Goal: Task Accomplishment & Management: Use online tool/utility

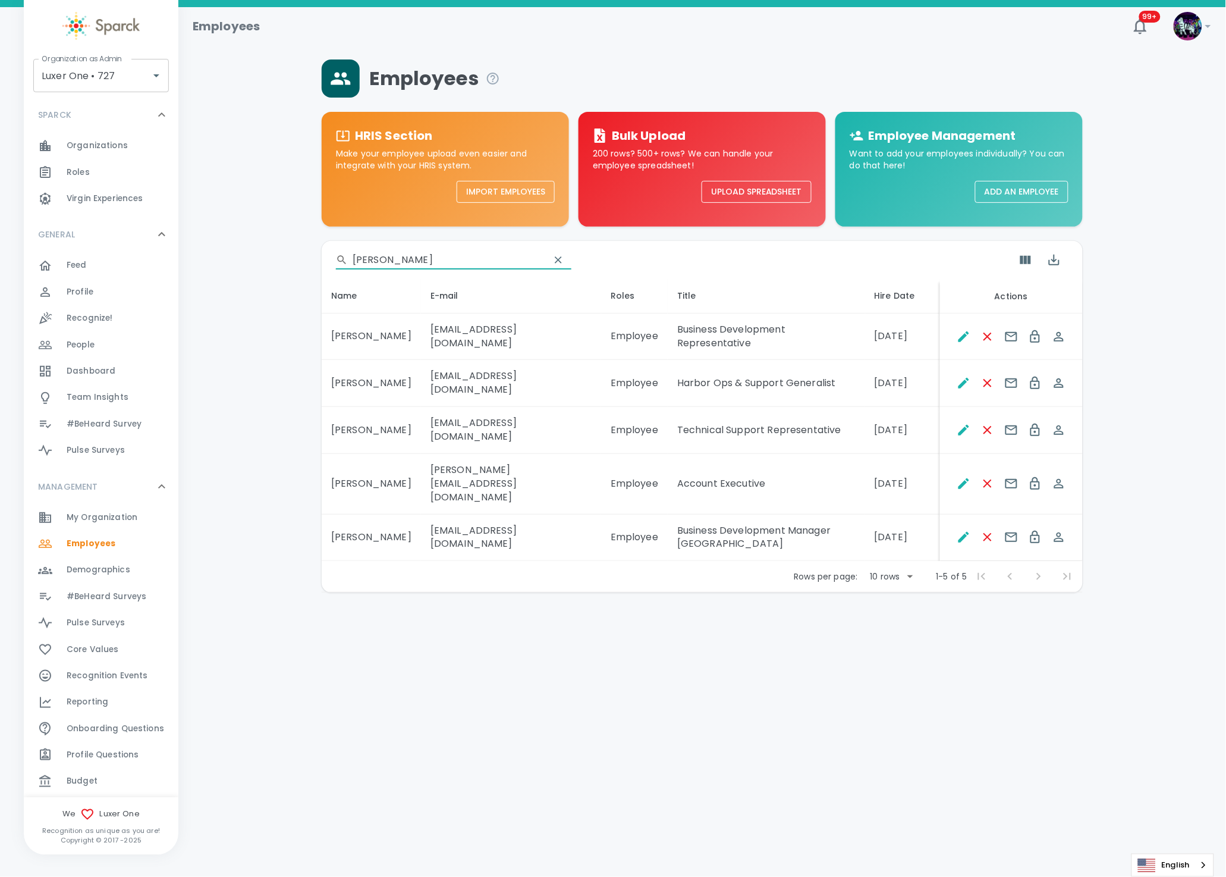
drag, startPoint x: 384, startPoint y: 257, endPoint x: 335, endPoint y: 256, distance: 48.8
click at [335, 256] on div "​ keith" at bounding box center [702, 260] width 761 height 38
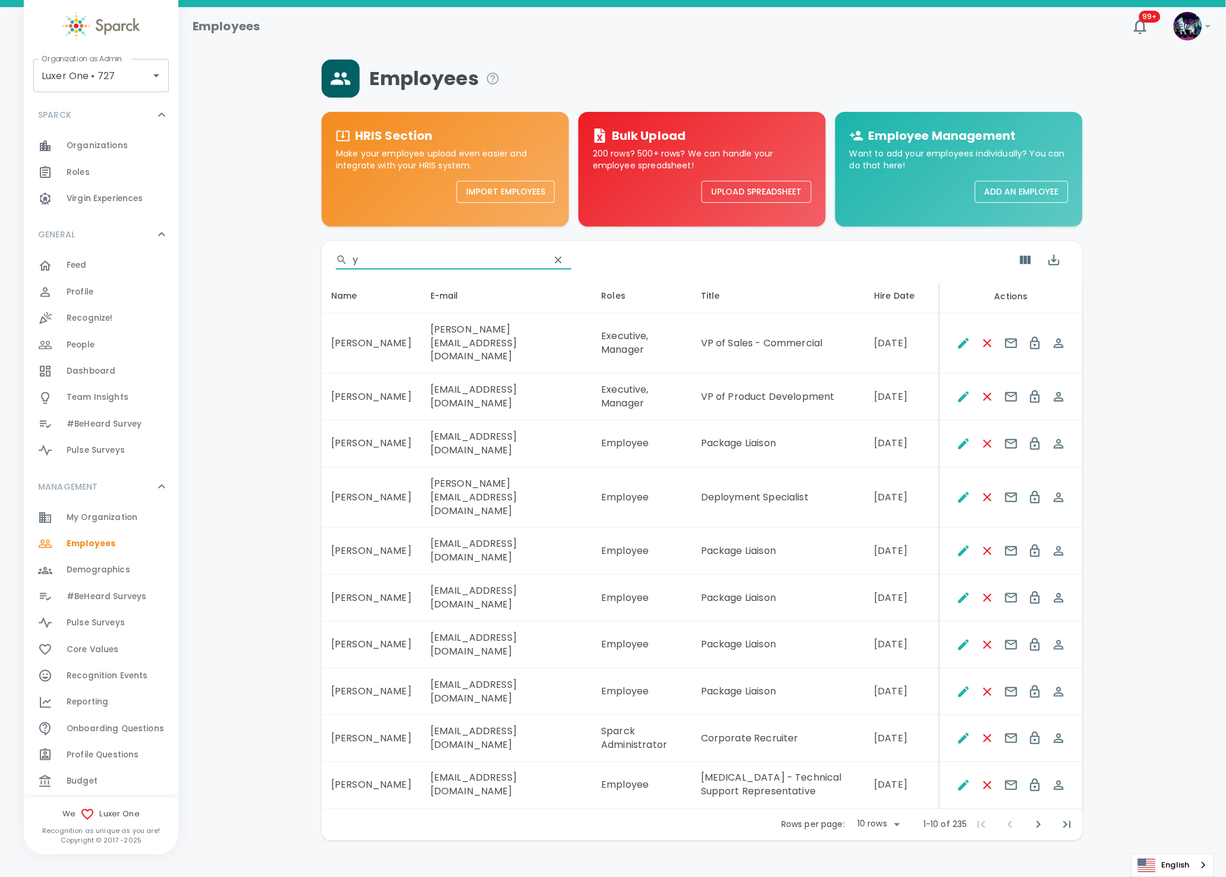
type input "y"
drag, startPoint x: 391, startPoint y: 252, endPoint x: 367, endPoint y: 261, distance: 26.0
click at [367, 261] on input "y" at bounding box center [447, 259] width 188 height 19
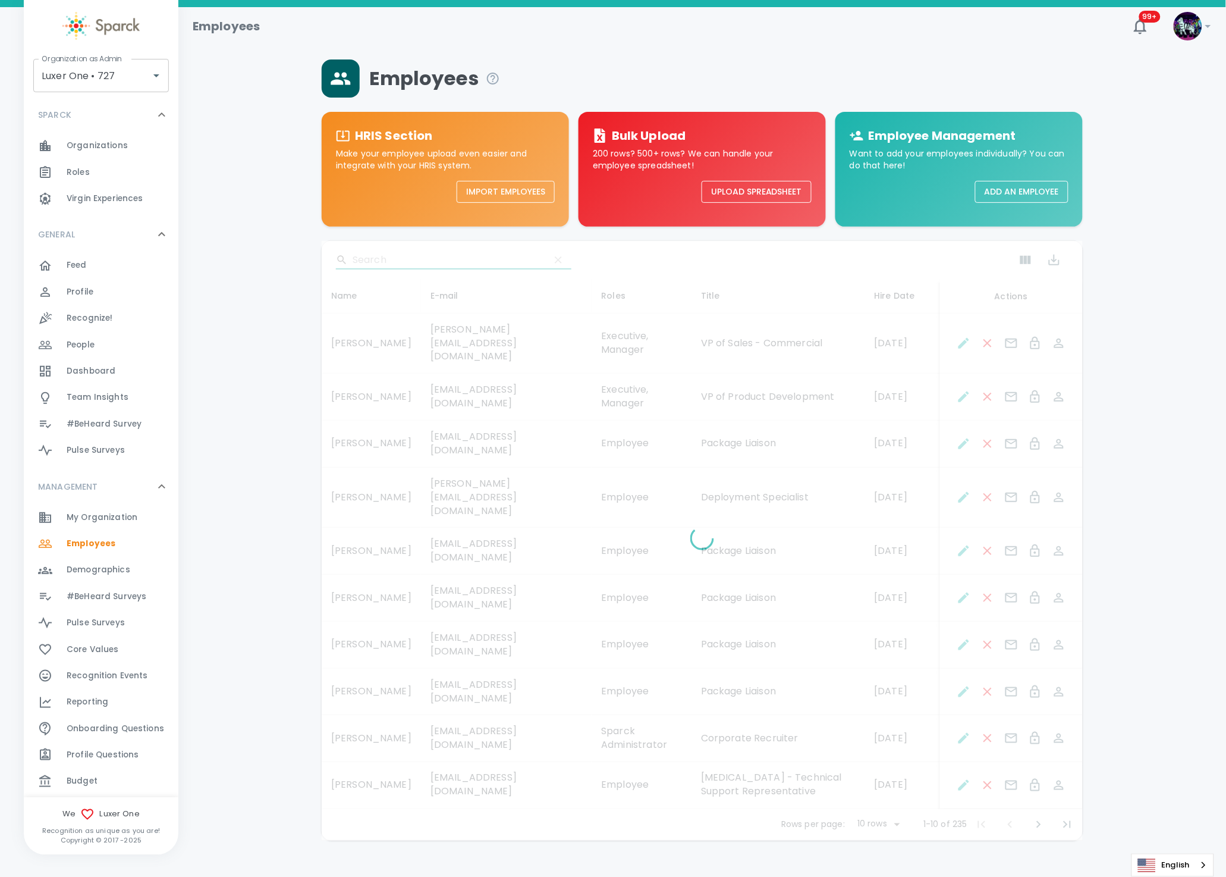
paste input "Yeleena De Leal"
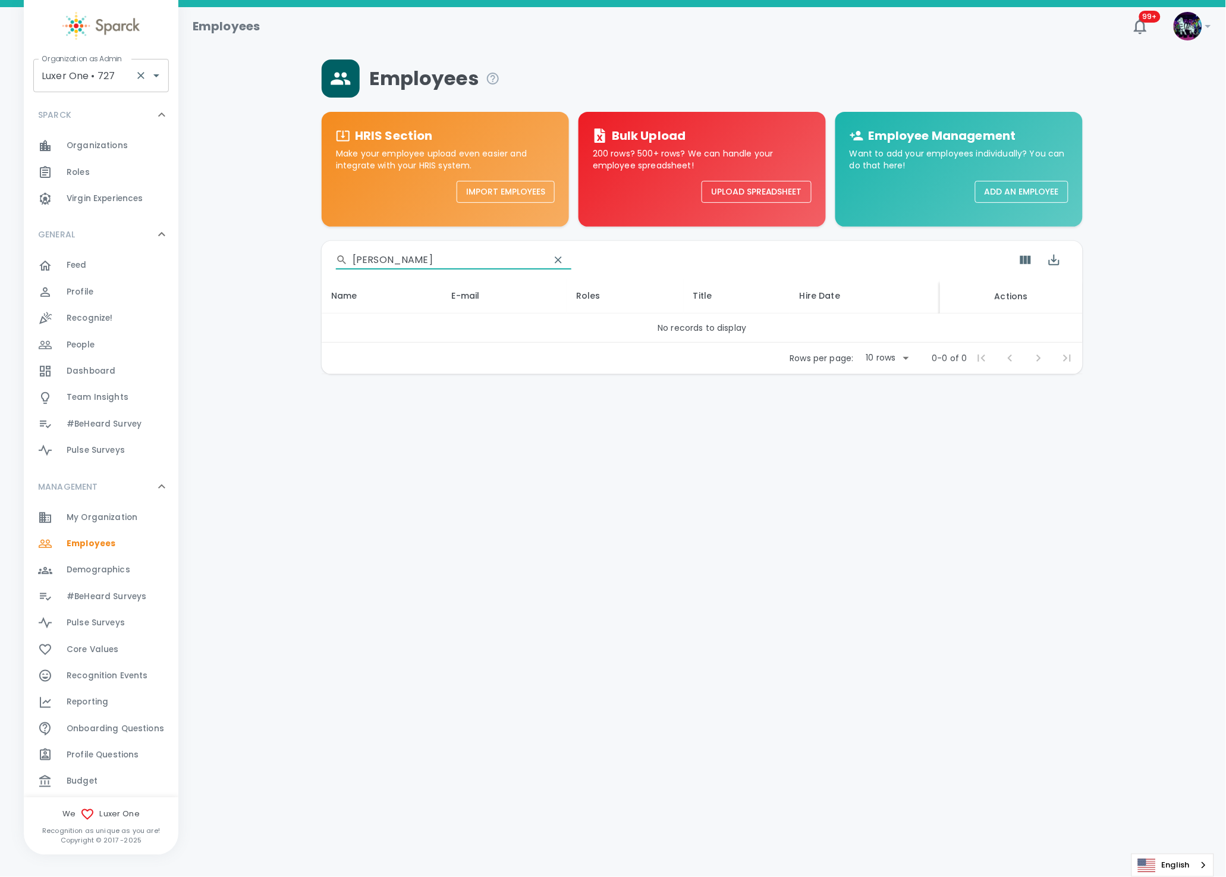
type input "Yeleena De Leal"
click at [109, 70] on input "Luxer One • 727" at bounding box center [85, 75] width 92 height 23
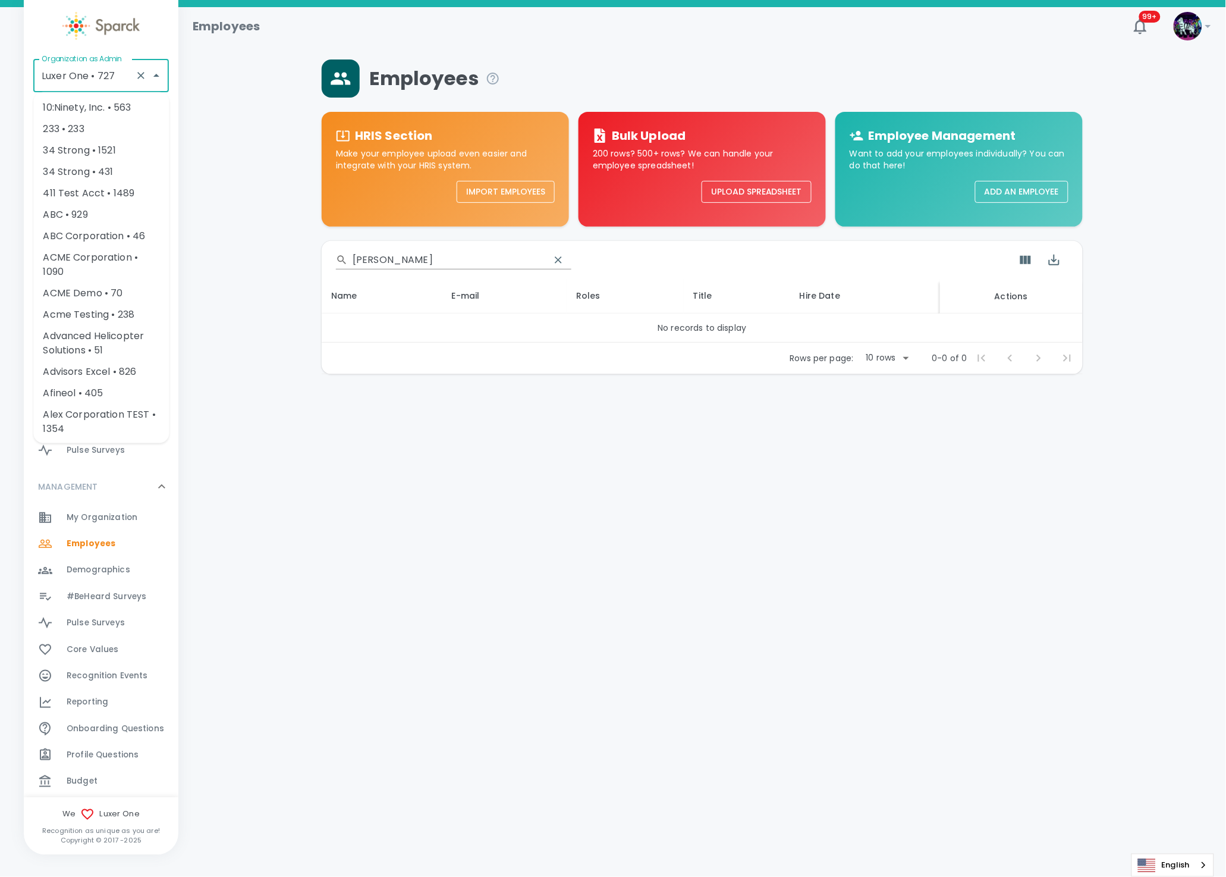
click at [142, 74] on icon "Clear" at bounding box center [140, 75] width 7 height 7
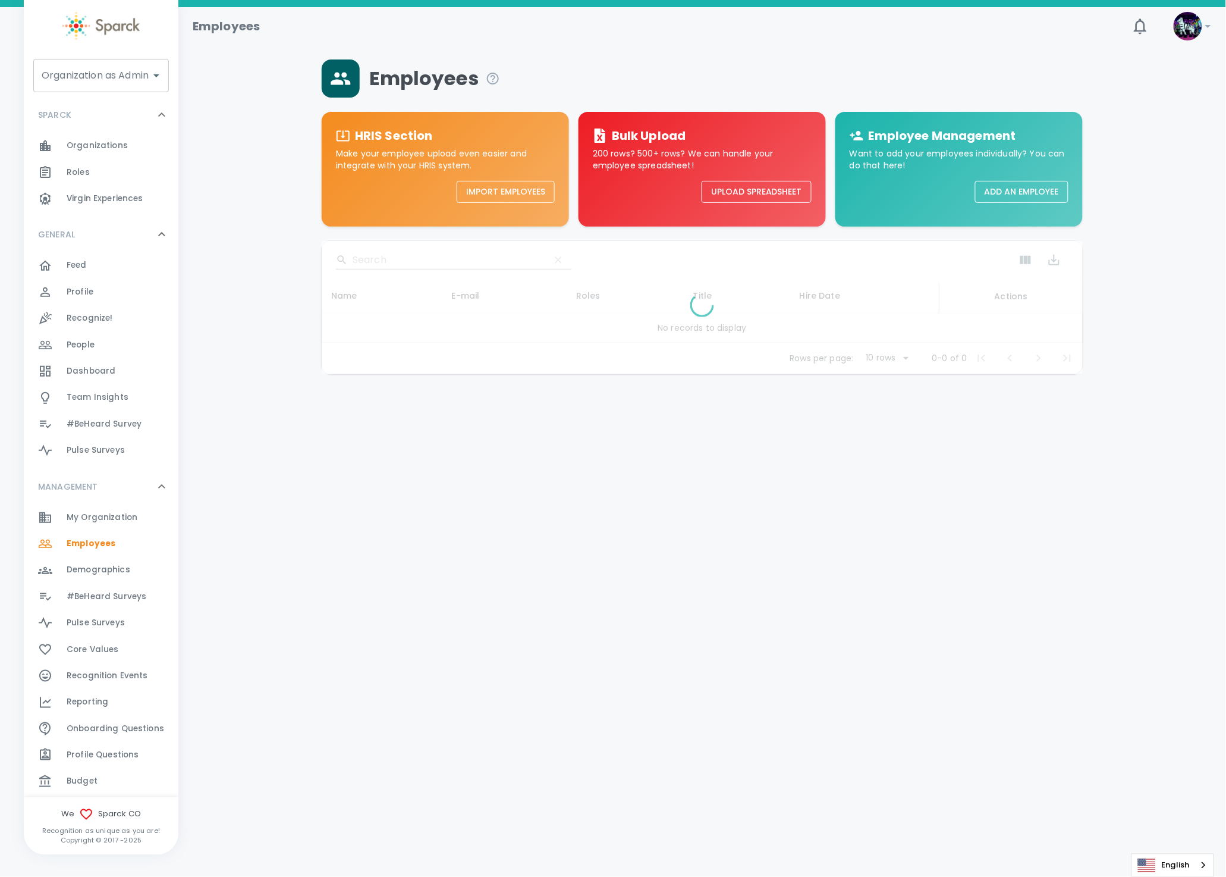
click at [84, 75] on input "Organization as Admin" at bounding box center [92, 75] width 107 height 23
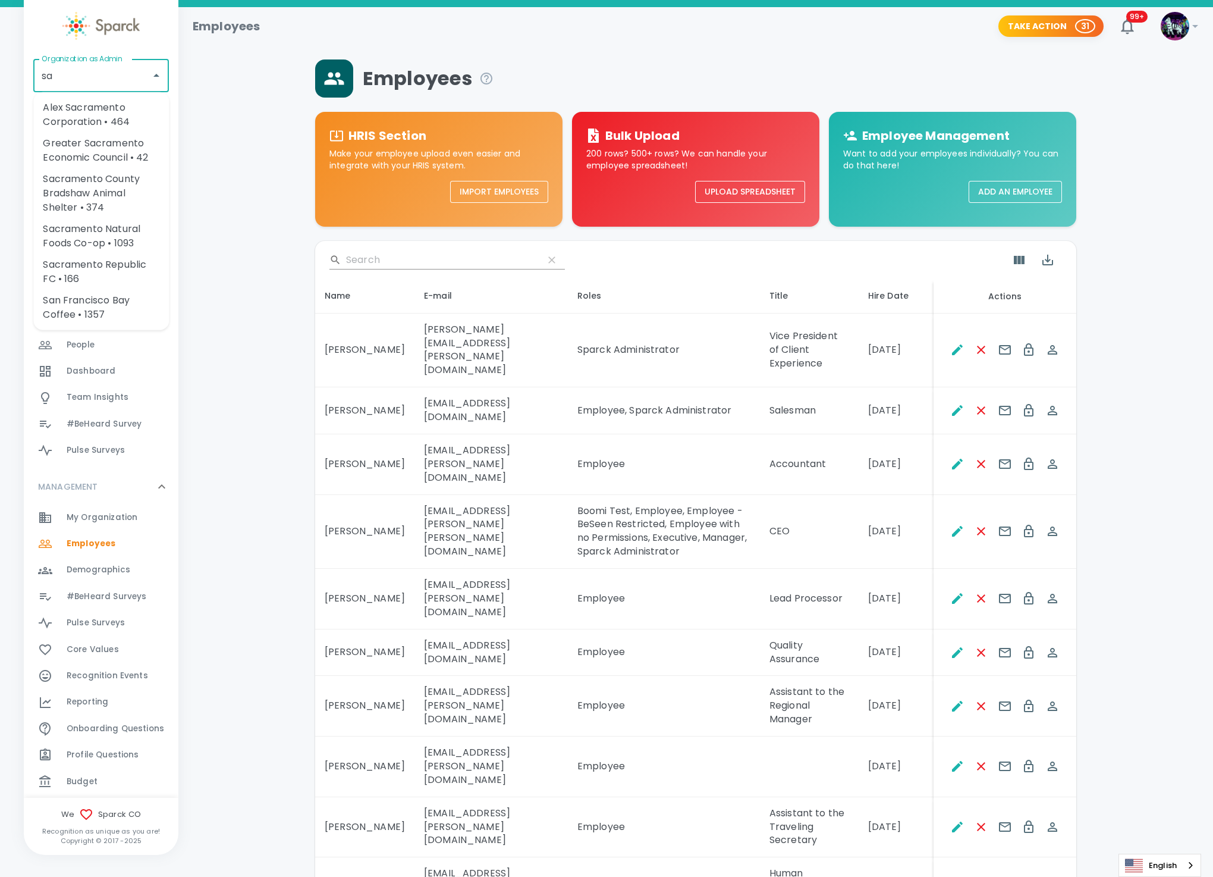
click at [89, 303] on li "San Francisco Bay Coffee • 1357" at bounding box center [101, 308] width 136 height 36
type input "San Francisco Bay Coffee • 1357"
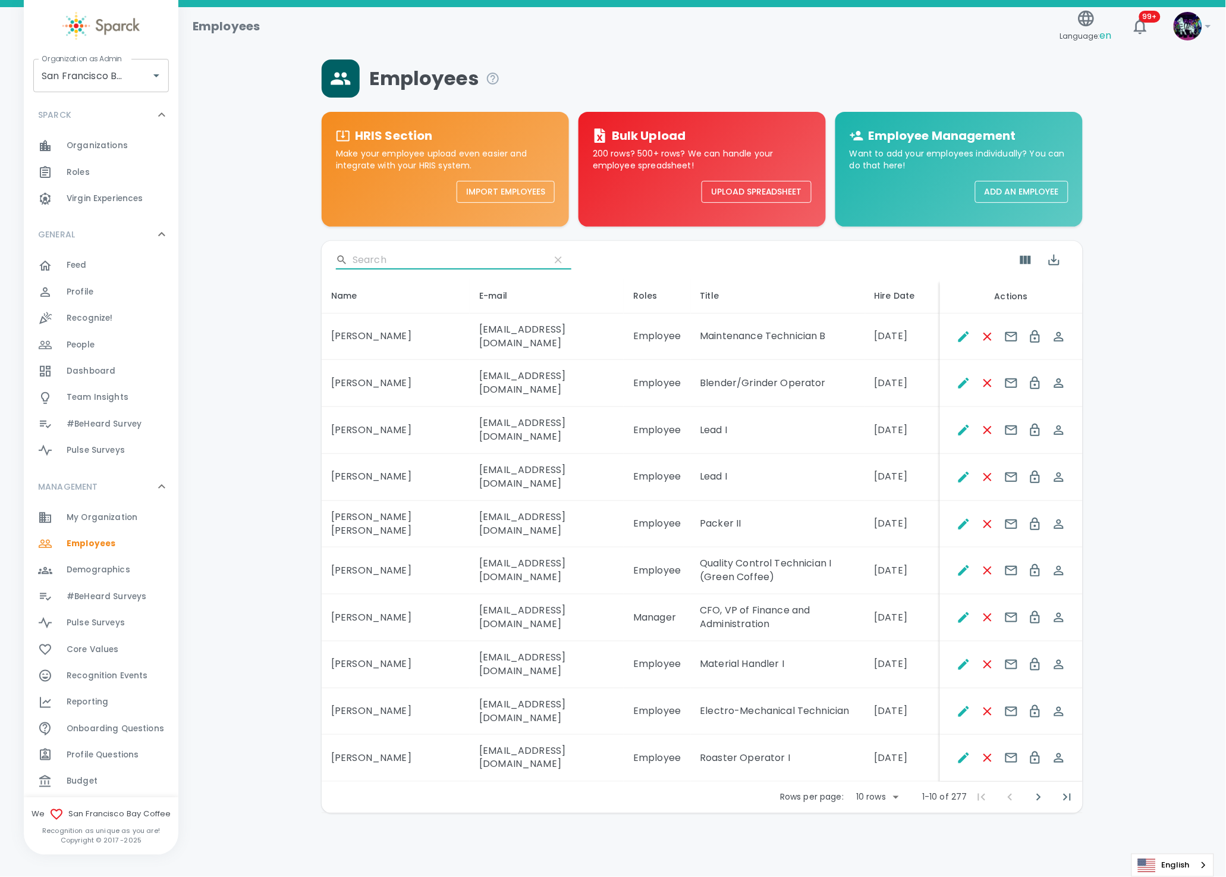
click at [381, 260] on input "Search" at bounding box center [447, 259] width 188 height 19
paste input "Yeleena De Leal"
type input "Yeleena De Leal"
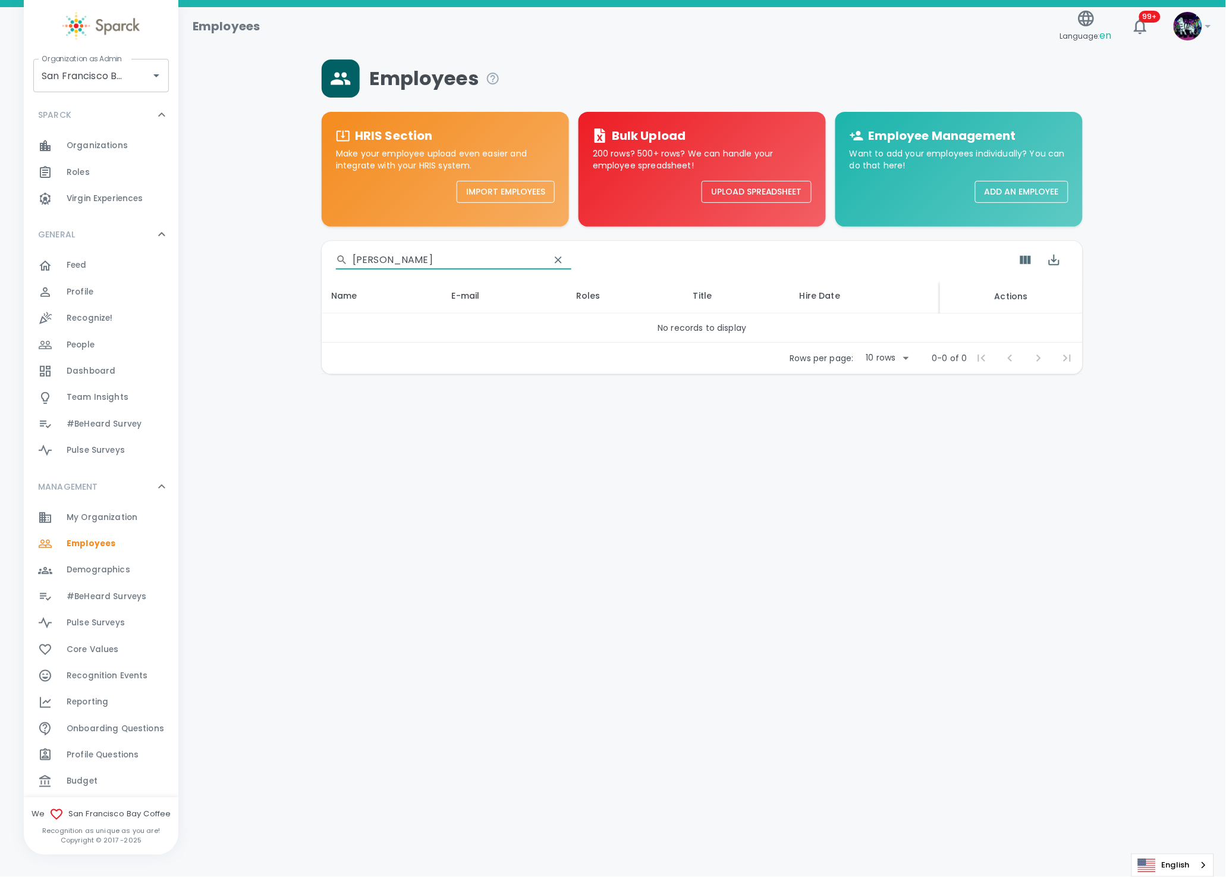
drag, startPoint x: 441, startPoint y: 259, endPoint x: 335, endPoint y: 255, distance: 106.6
click at [335, 255] on div "​ Yeleena De Leal" at bounding box center [702, 260] width 761 height 38
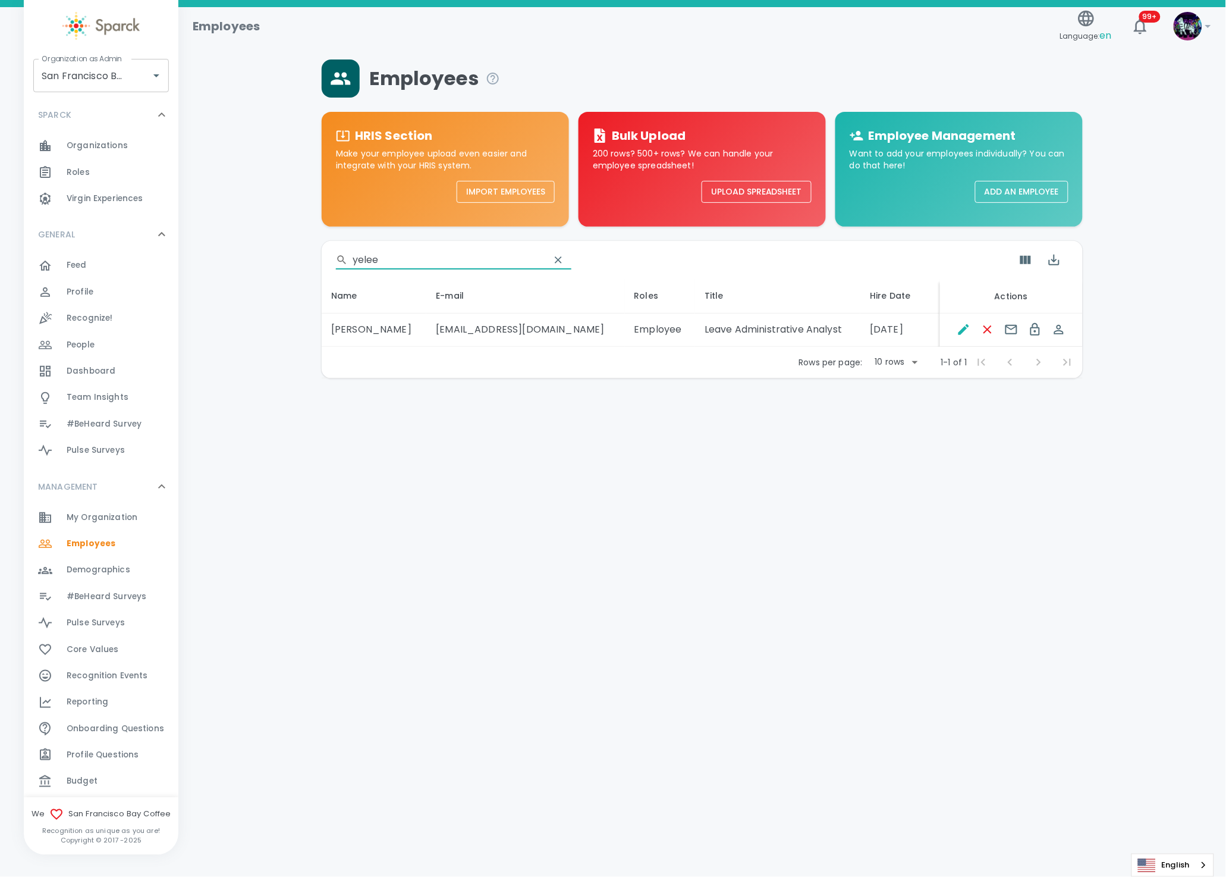
type input "yelee"
click at [743, 360] on div "Rows per page: 10 rows 10 1-1 of 1 1-1 of 1" at bounding box center [702, 362] width 761 height 31
click at [1062, 334] on icon "Spoof This Employee" at bounding box center [1060, 330] width 10 height 10
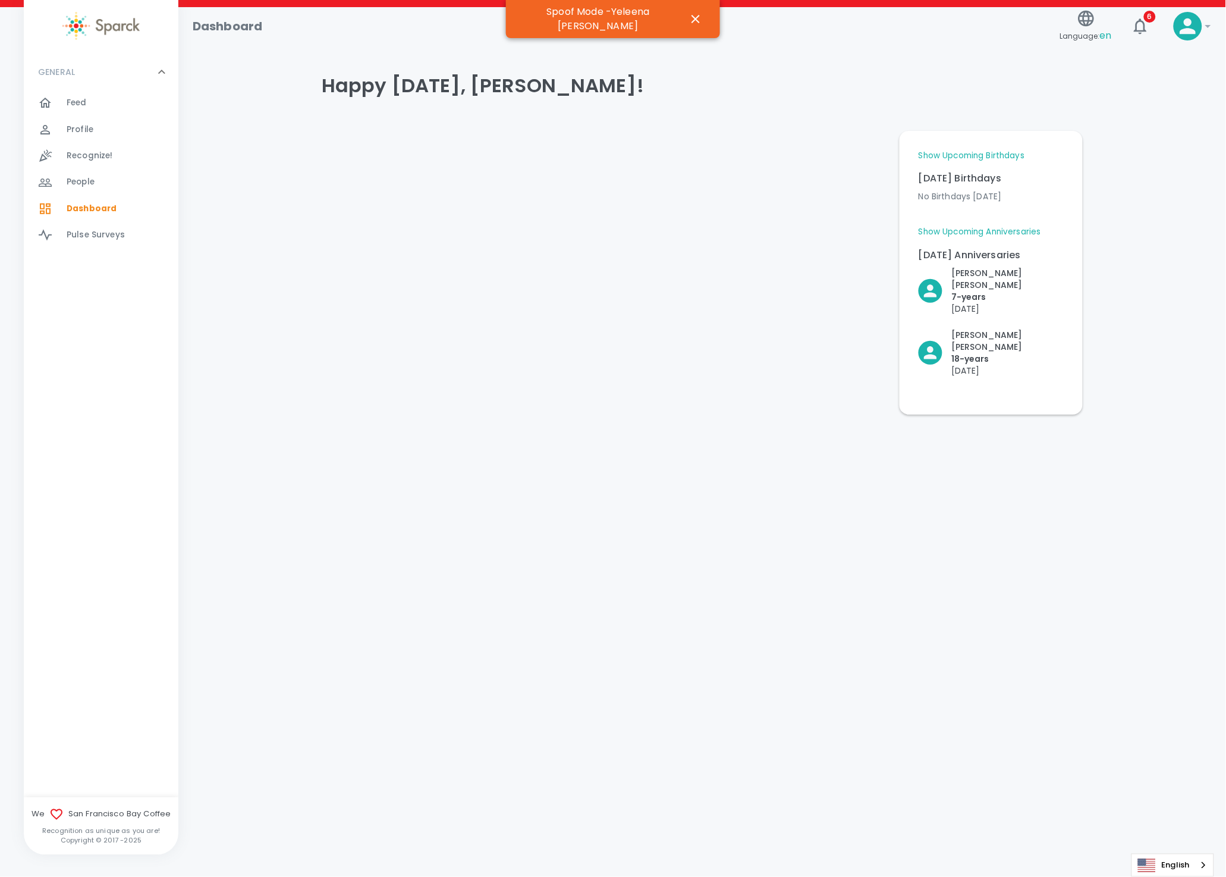
click at [99, 136] on div "Profile 0" at bounding box center [123, 129] width 112 height 17
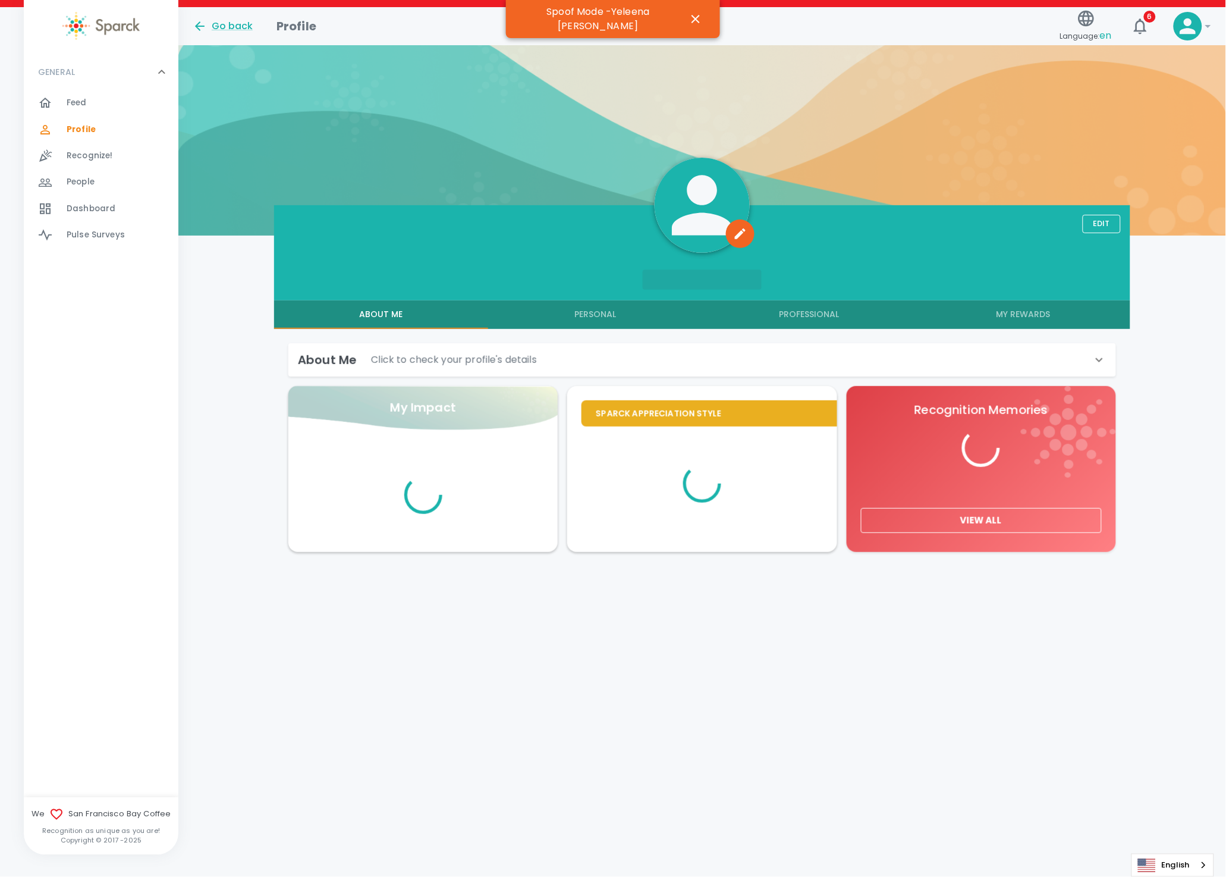
click at [1008, 312] on button "My Rewards" at bounding box center [1024, 314] width 214 height 29
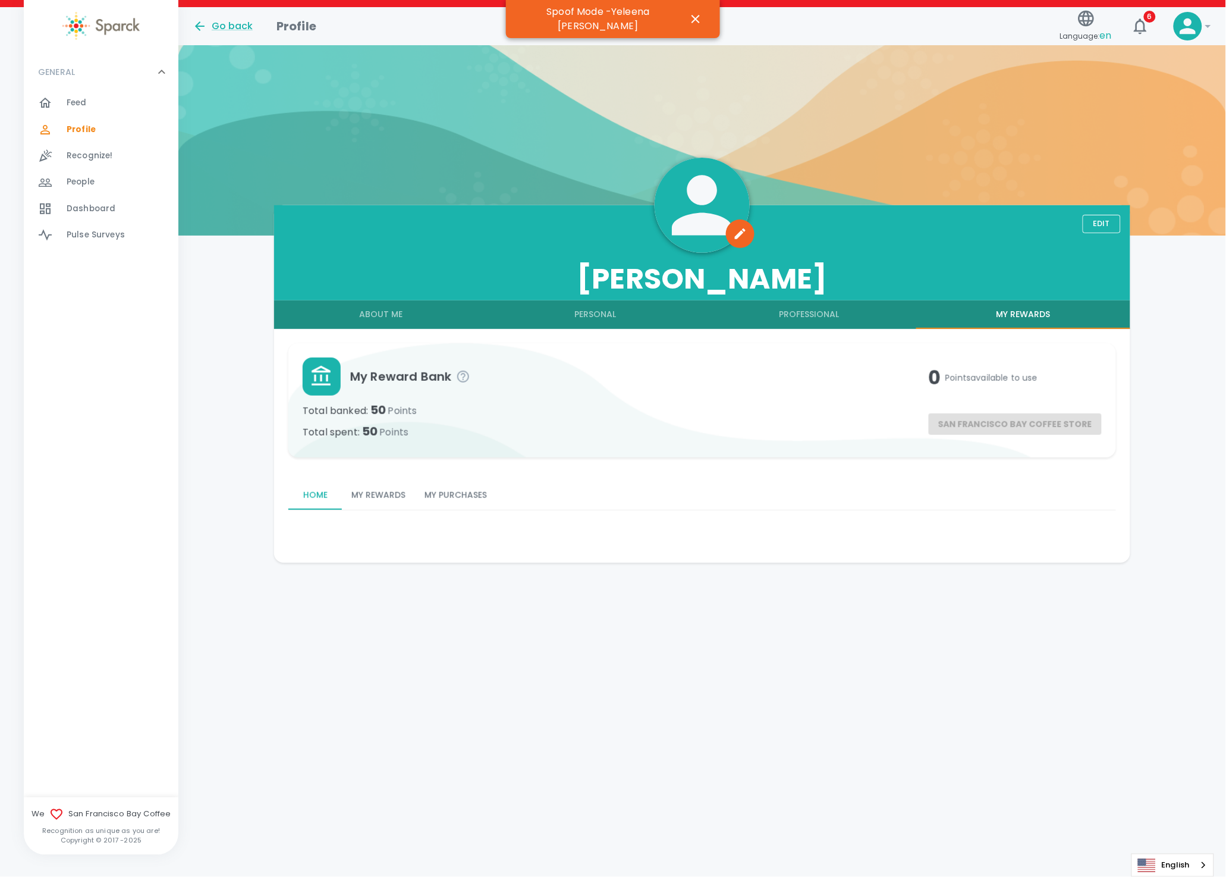
click at [451, 494] on button "My Purchases" at bounding box center [455, 495] width 81 height 29
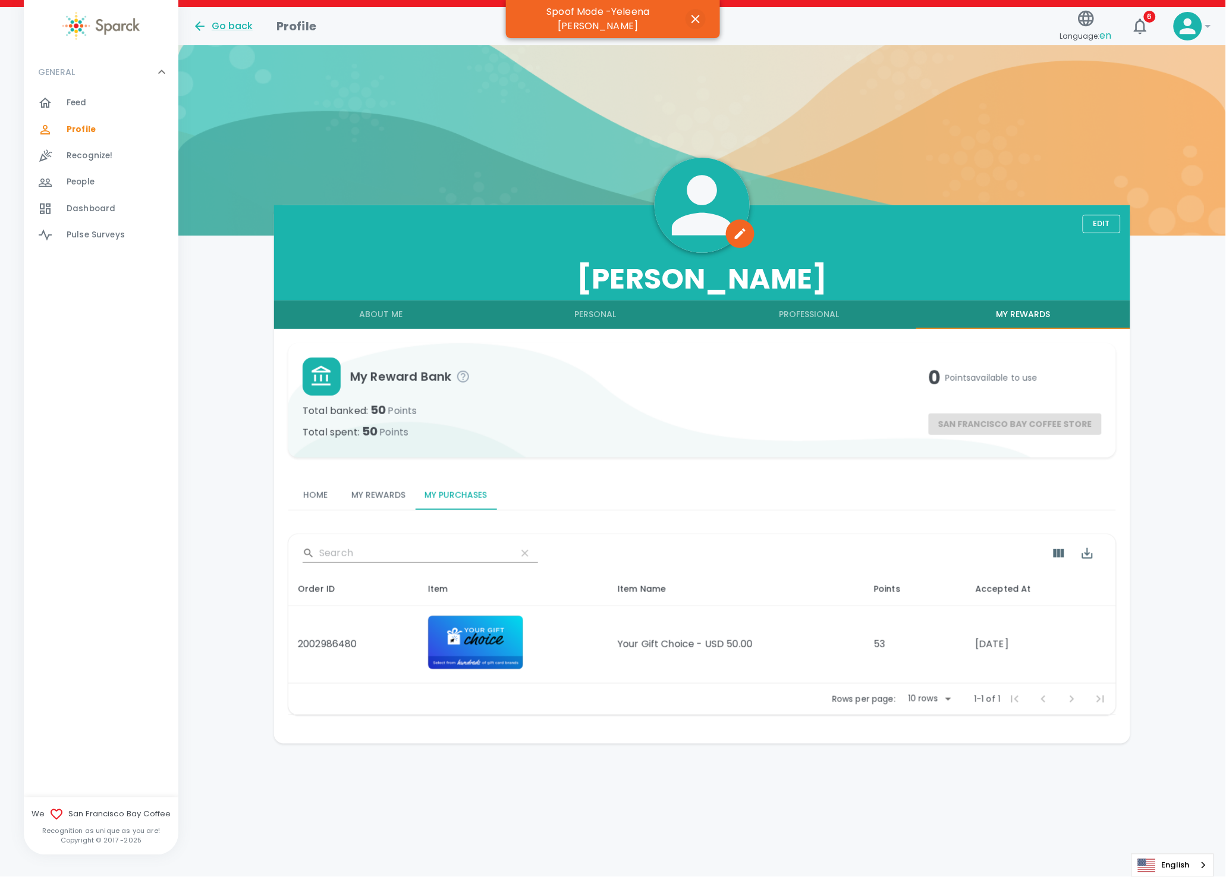
click at [689, 15] on icon "button" at bounding box center [696, 19] width 14 height 14
